Goal: Information Seeking & Learning: Learn about a topic

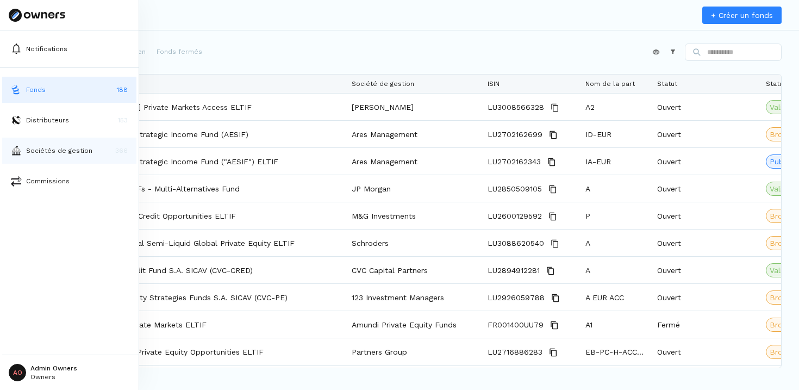
click at [35, 139] on button "Sociétés de gestion 366" at bounding box center [69, 151] width 134 height 26
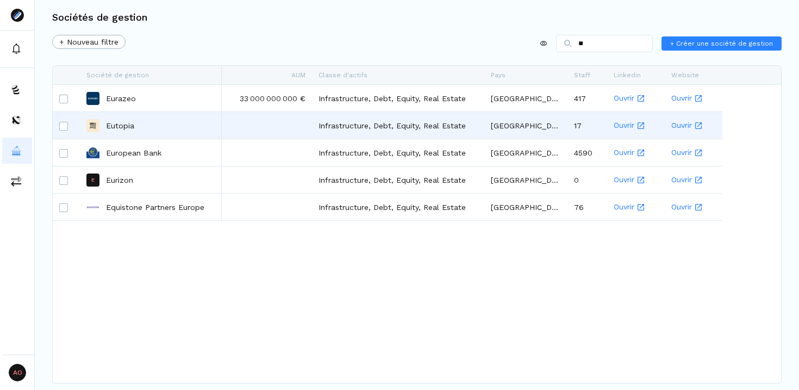
type input "*"
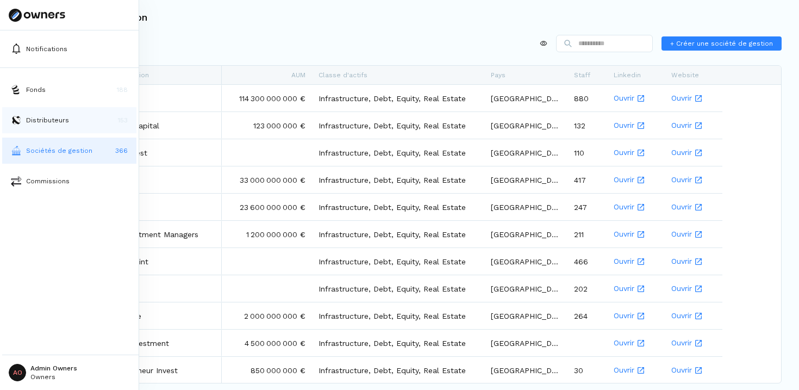
click at [63, 128] on button "Distributeurs 153" at bounding box center [69, 120] width 134 height 26
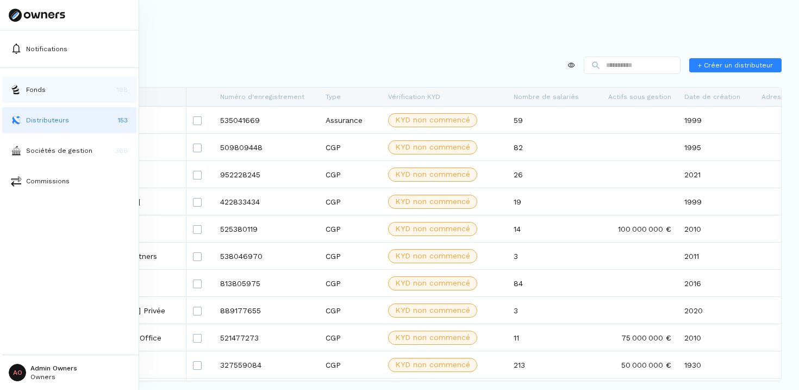
click at [19, 94] on img at bounding box center [16, 89] width 11 height 11
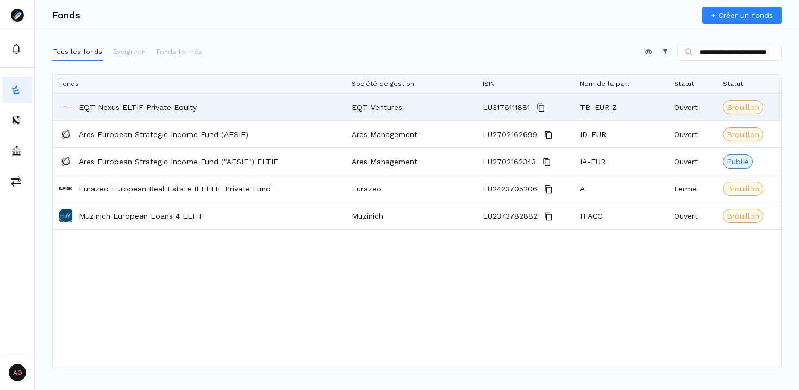
type input "**********"
click at [170, 108] on p "EQT Nexus ELTIF Private Equity" at bounding box center [138, 107] width 118 height 11
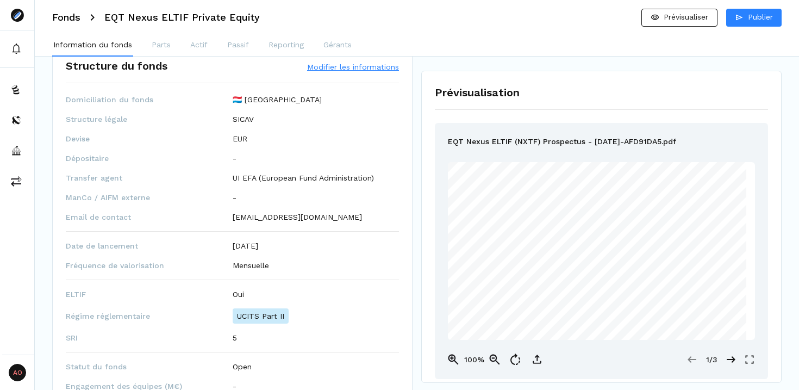
click at [268, 177] on p "UI EFA (European Fund Administration)" at bounding box center [303, 177] width 141 height 11
click at [226, 173] on span "Transfer agent" at bounding box center [149, 177] width 167 height 11
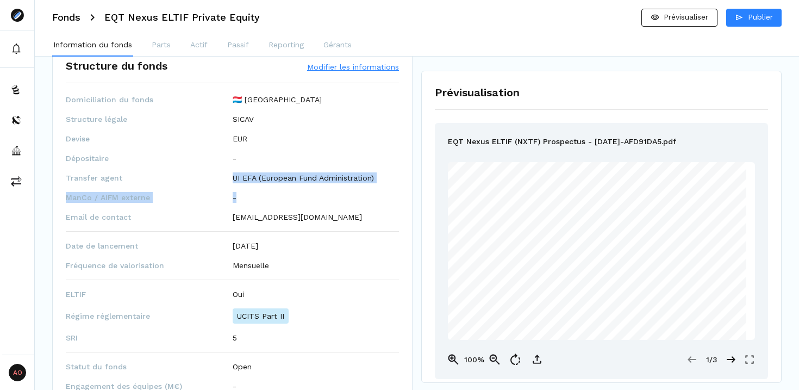
drag, startPoint x: 233, startPoint y: 176, endPoint x: 395, endPoint y: 195, distance: 163.2
click at [395, 195] on div "Domiciliation du fonds 🇱🇺 Luxembourg Structure légale SICAV Devise EUR Déposita…" at bounding box center [232, 242] width 333 height 297
click at [395, 195] on div "-" at bounding box center [316, 197] width 167 height 11
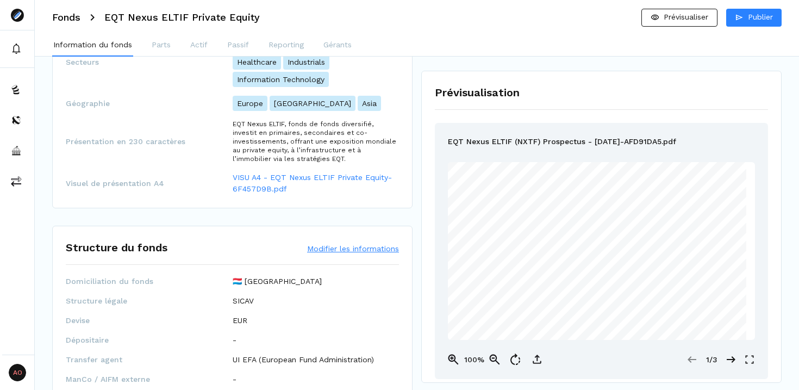
scroll to position [348, 0]
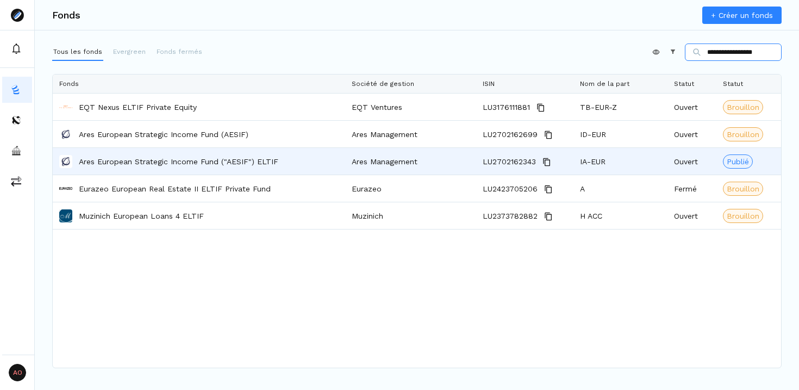
type input "**********"
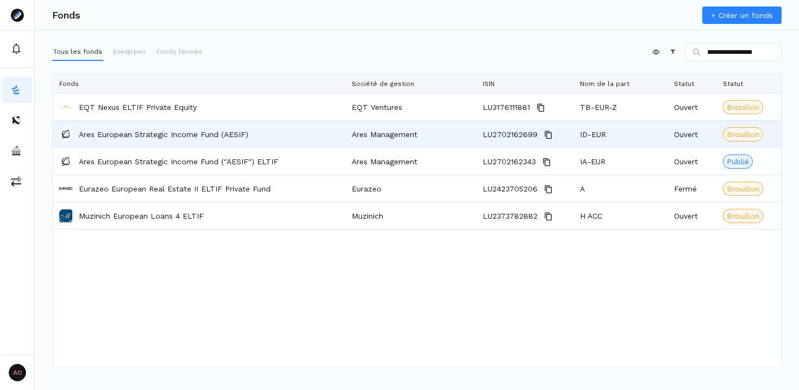
click at [276, 146] on div "Ares European Strategic Income Fund (AESIF)" at bounding box center [199, 134] width 280 height 26
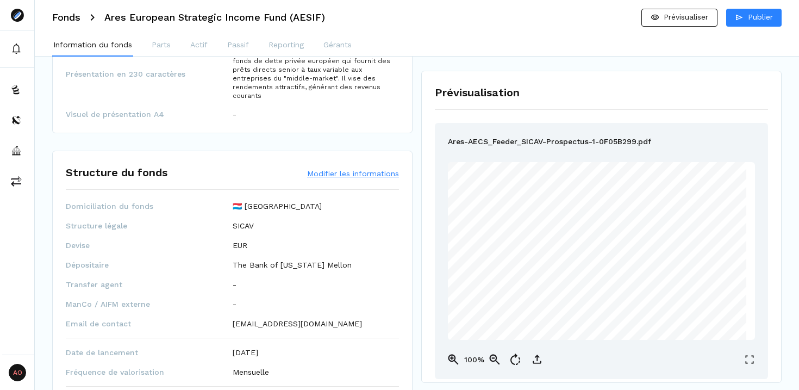
scroll to position [406, 0]
